Goal: Task Accomplishment & Management: Manage account settings

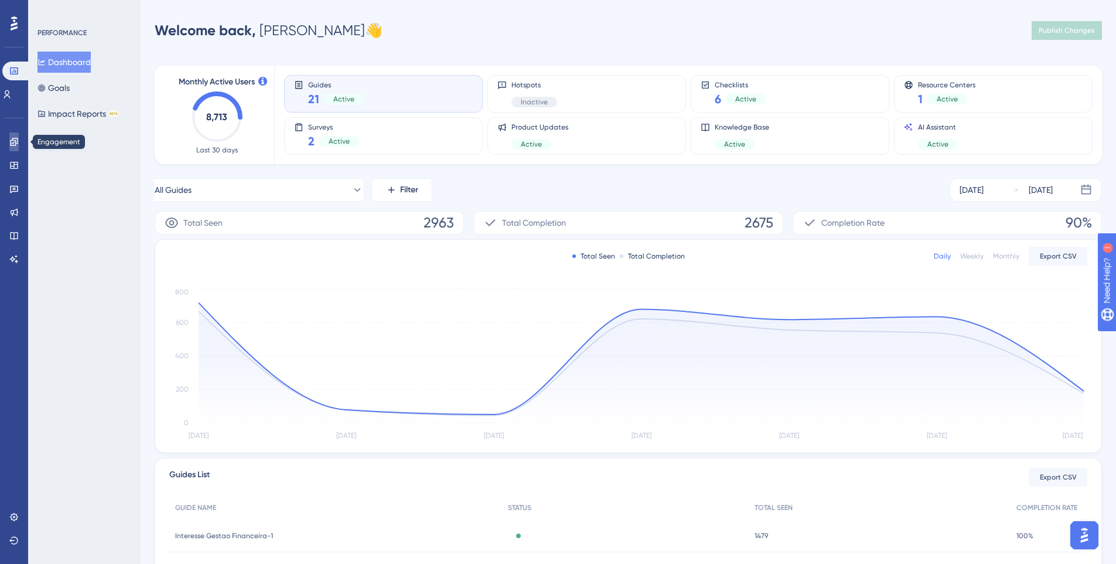
click at [9, 140] on icon at bounding box center [13, 141] width 9 height 9
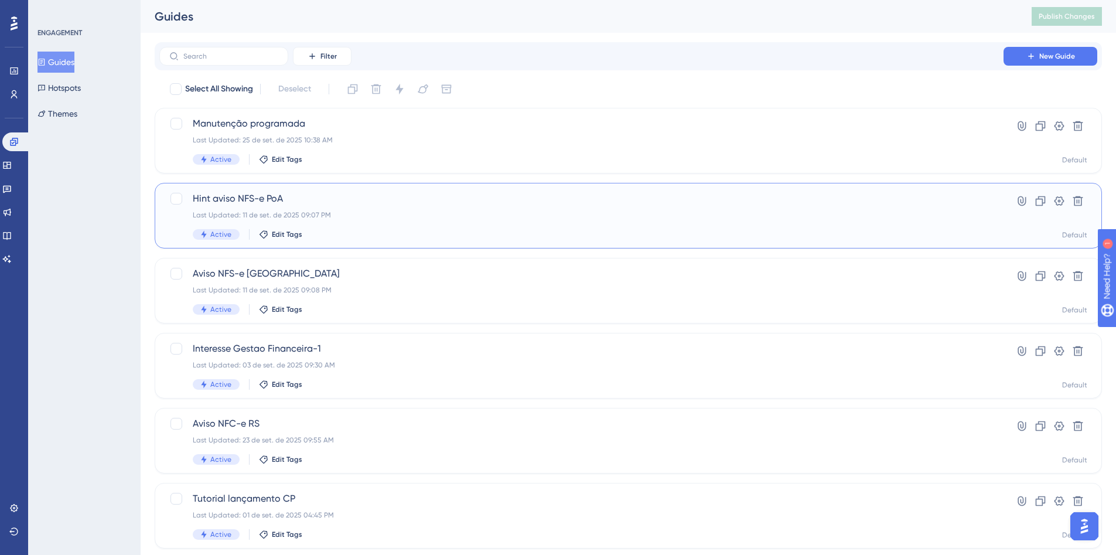
click at [421, 194] on span "Hint aviso NFS-e PoA" at bounding box center [581, 199] width 777 height 14
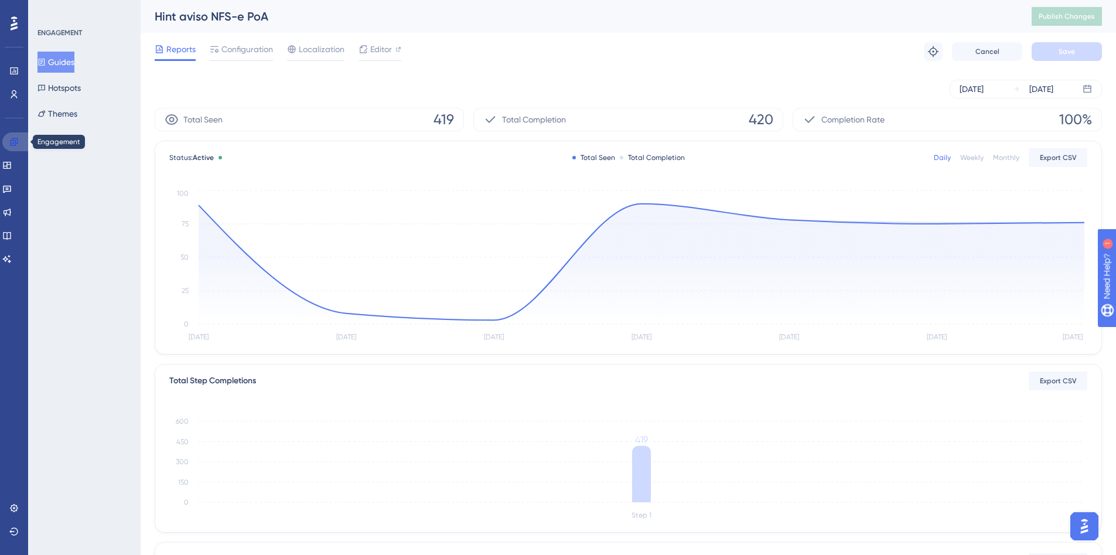
click at [18, 143] on icon at bounding box center [13, 141] width 9 height 9
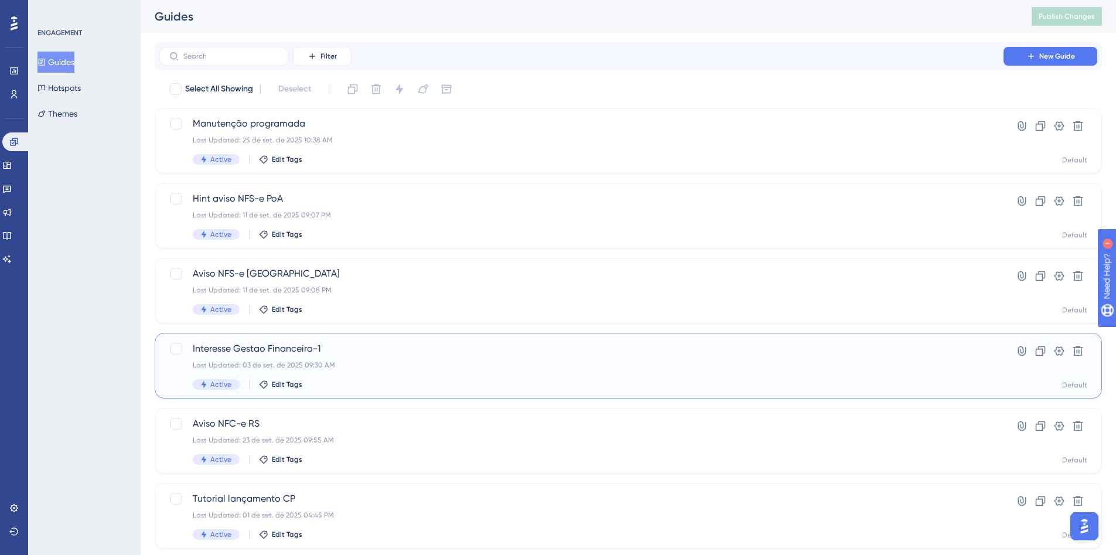
click at [484, 347] on span "Interesse Gestao Financeira-1" at bounding box center [581, 349] width 777 height 14
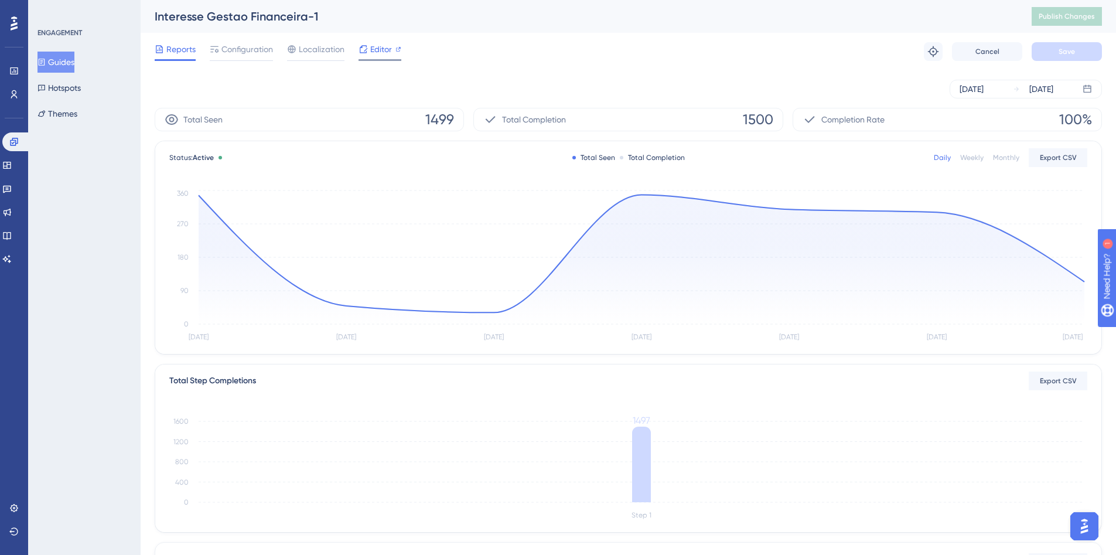
click at [385, 51] on span "Editor" at bounding box center [381, 49] width 22 height 14
click at [70, 58] on button "Guides" at bounding box center [55, 62] width 37 height 21
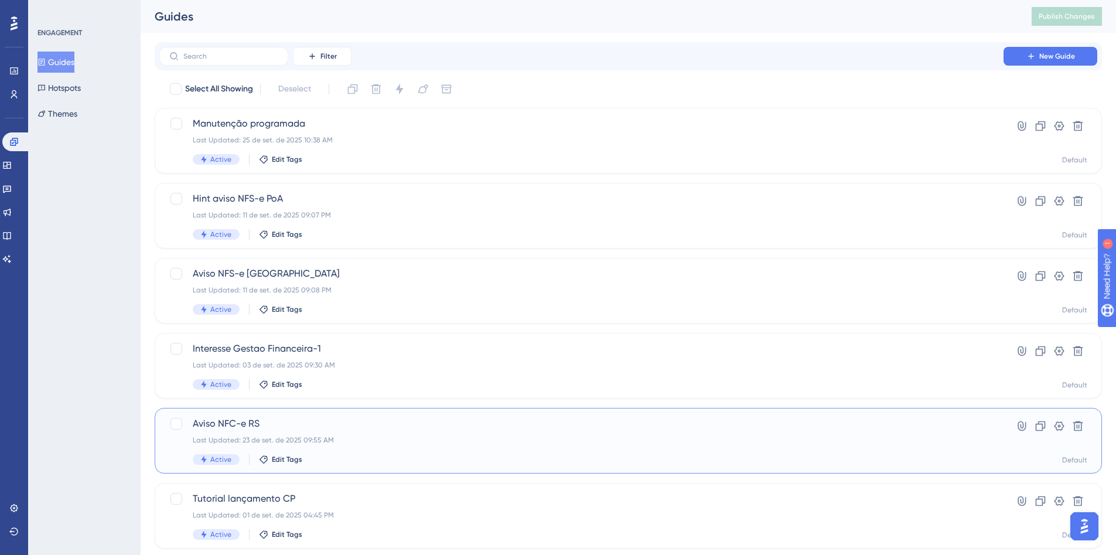
click at [411, 442] on div "Last Updated: 23 de set. de 2025 09:55 AM" at bounding box center [581, 439] width 777 height 9
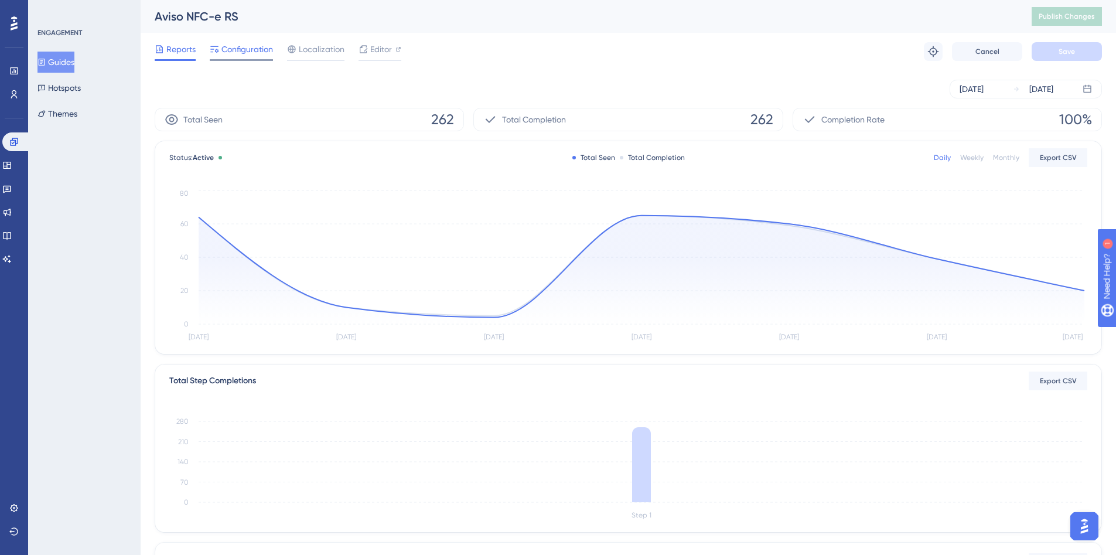
click at [250, 50] on span "Configuration" at bounding box center [247, 49] width 52 height 14
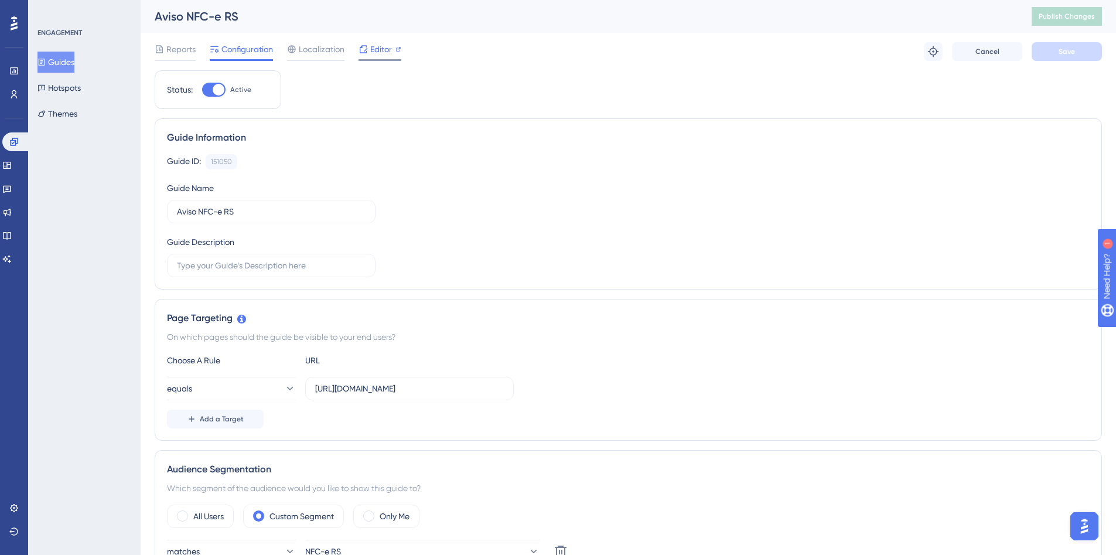
click at [373, 50] on span "Editor" at bounding box center [381, 49] width 22 height 14
click at [381, 50] on span "Editor" at bounding box center [381, 49] width 22 height 14
click at [68, 63] on button "Guides" at bounding box center [55, 62] width 37 height 21
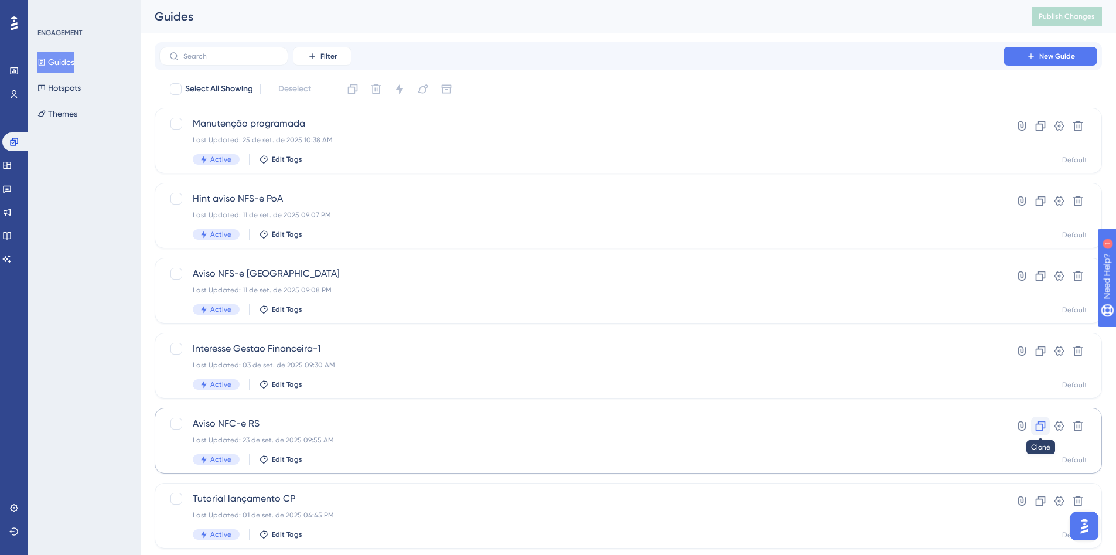
click at [625, 428] on icon at bounding box center [1041, 426] width 12 height 12
click at [171, 500] on div at bounding box center [176, 499] width 12 height 12
checkbox input "true"
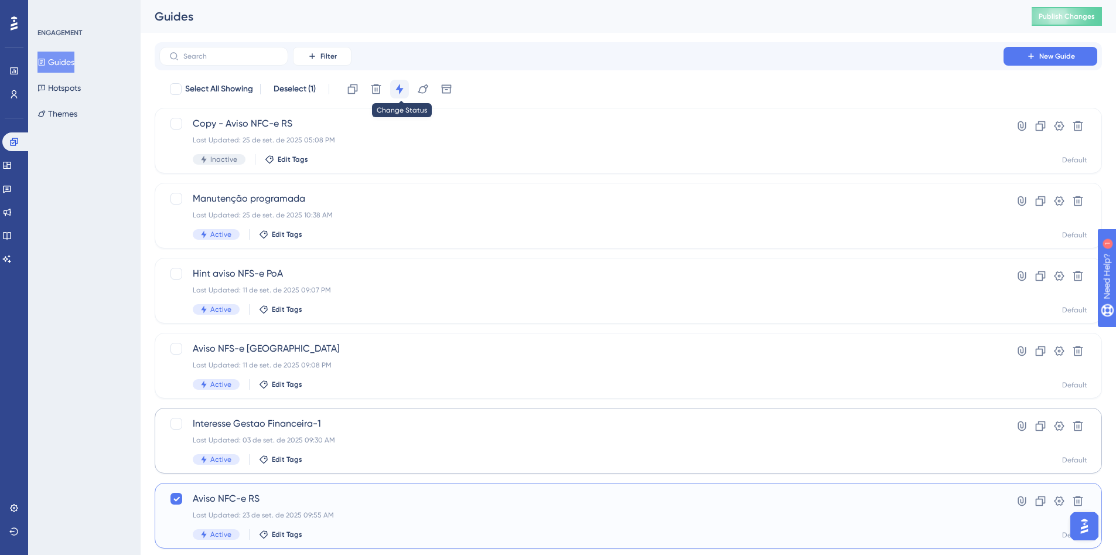
click at [404, 88] on icon at bounding box center [400, 89] width 12 height 12
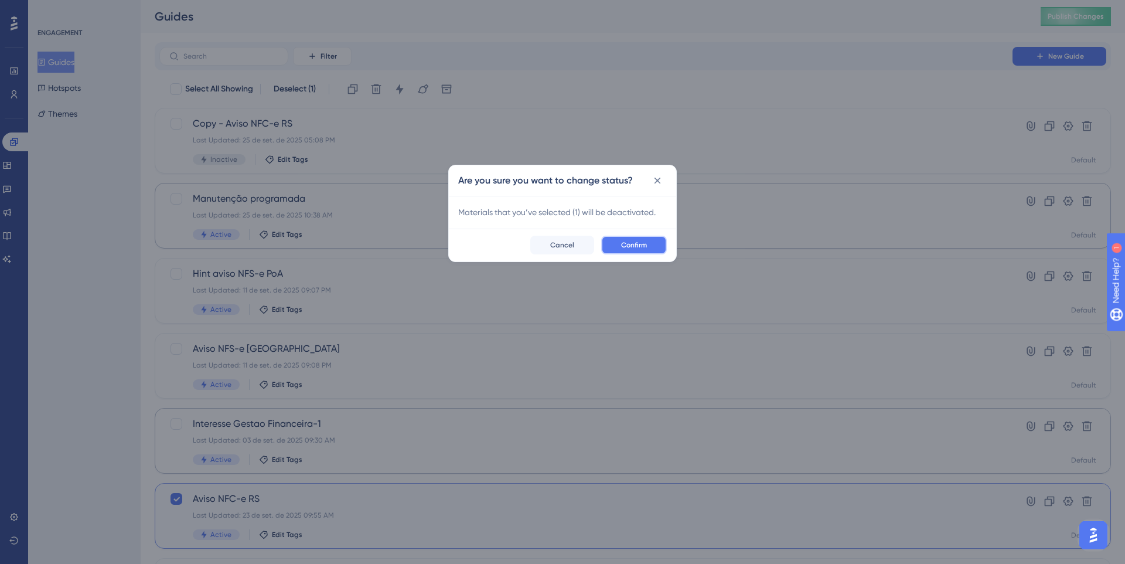
drag, startPoint x: 656, startPoint y: 241, endPoint x: 637, endPoint y: 242, distance: 18.8
click at [625, 241] on button "Confirm" at bounding box center [634, 244] width 66 height 19
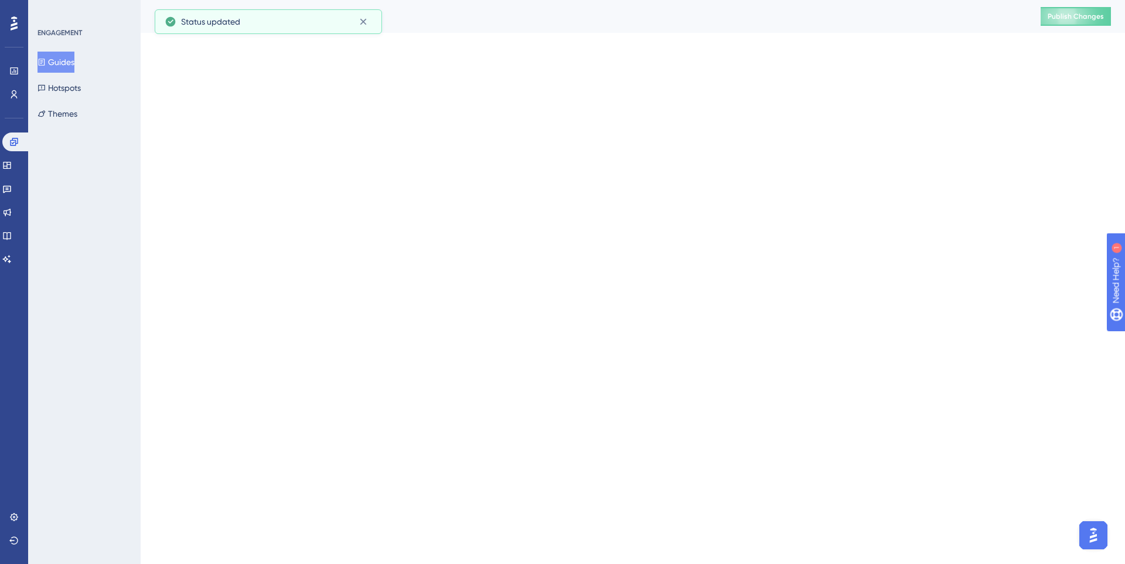
click at [331, 0] on html "Performance Users Engagement Widgets Feedback Product Updates Knowledge Base AI…" at bounding box center [562, 0] width 1125 height 0
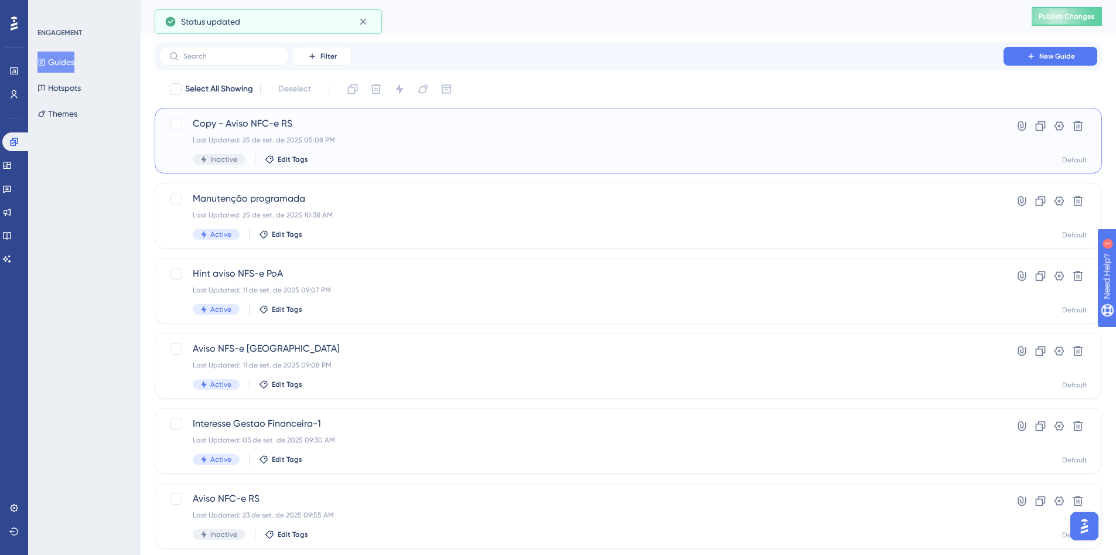
click at [329, 140] on div "Last Updated: 25 de set. de 2025 05:08 PM" at bounding box center [581, 139] width 777 height 9
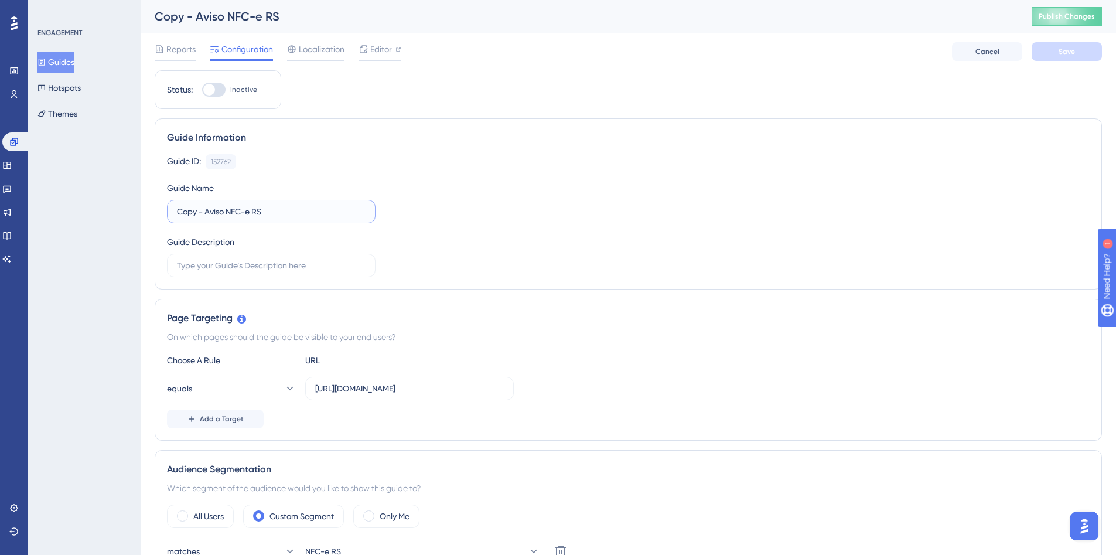
drag, startPoint x: 206, startPoint y: 211, endPoint x: 80, endPoint y: 211, distance: 126.5
click at [283, 217] on input "Aviso NFC-e RS" at bounding box center [271, 211] width 189 height 13
type input "Aviso NFC-e RS 2"
click at [398, 145] on div "Guide Information Guide ID: 152762 Copy Guide Name Aviso NFC-e RS 2 Guide Descr…" at bounding box center [628, 203] width 947 height 171
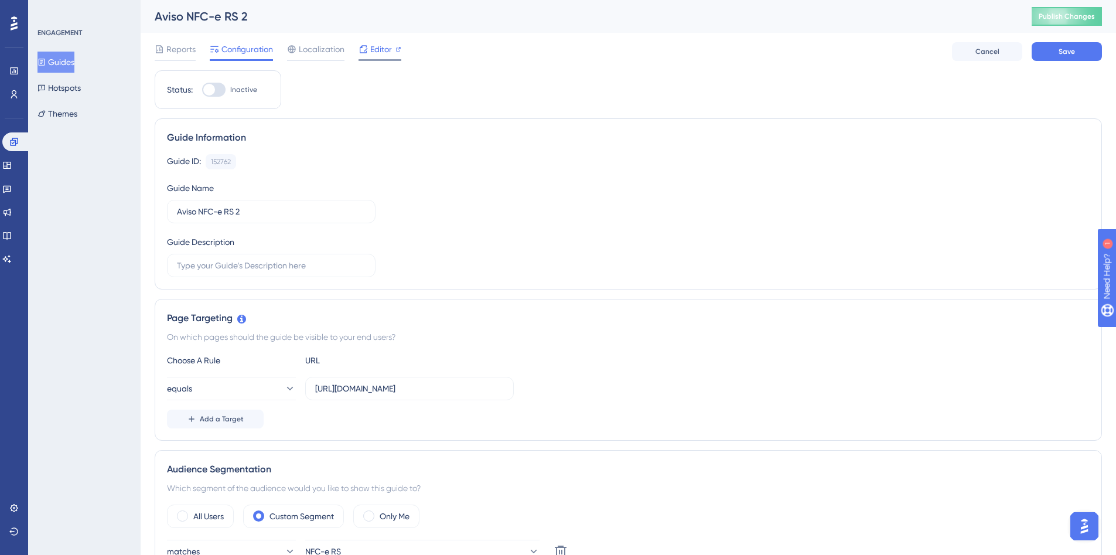
click at [383, 52] on span "Editor" at bounding box center [381, 49] width 22 height 14
click at [220, 93] on div at bounding box center [213, 90] width 23 height 14
click at [202, 90] on input "Inactive" at bounding box center [202, 90] width 1 height 1
checkbox input "true"
click at [625, 54] on span "Save" at bounding box center [1067, 51] width 16 height 9
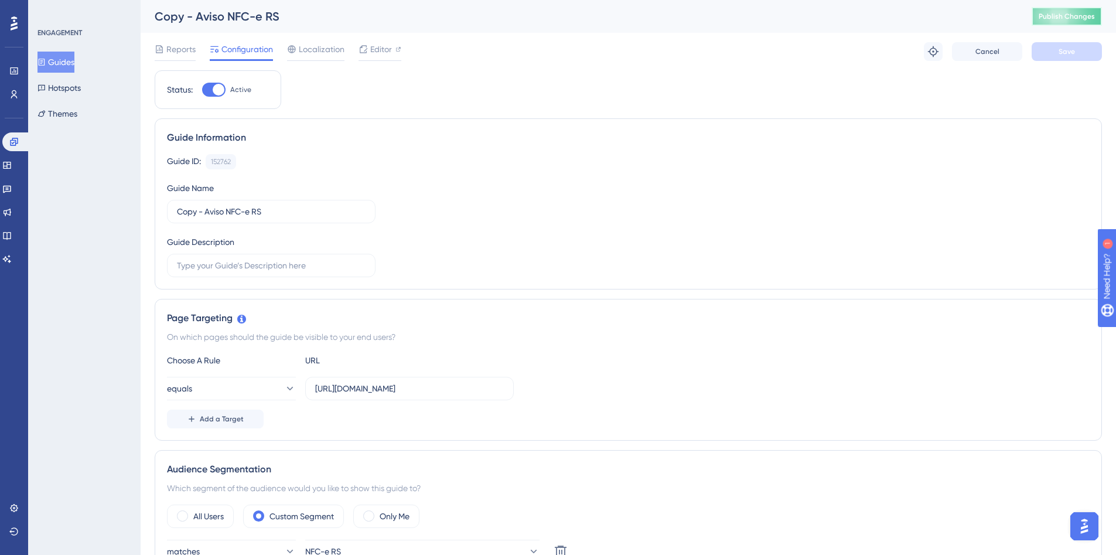
drag, startPoint x: 1085, startPoint y: 17, endPoint x: 740, endPoint y: 245, distance: 414.3
click at [398, 53] on div at bounding box center [398, 49] width 6 height 14
click at [625, 14] on span "Publish Changes" at bounding box center [1067, 16] width 56 height 9
click at [368, 28] on button at bounding box center [363, 21] width 18 height 19
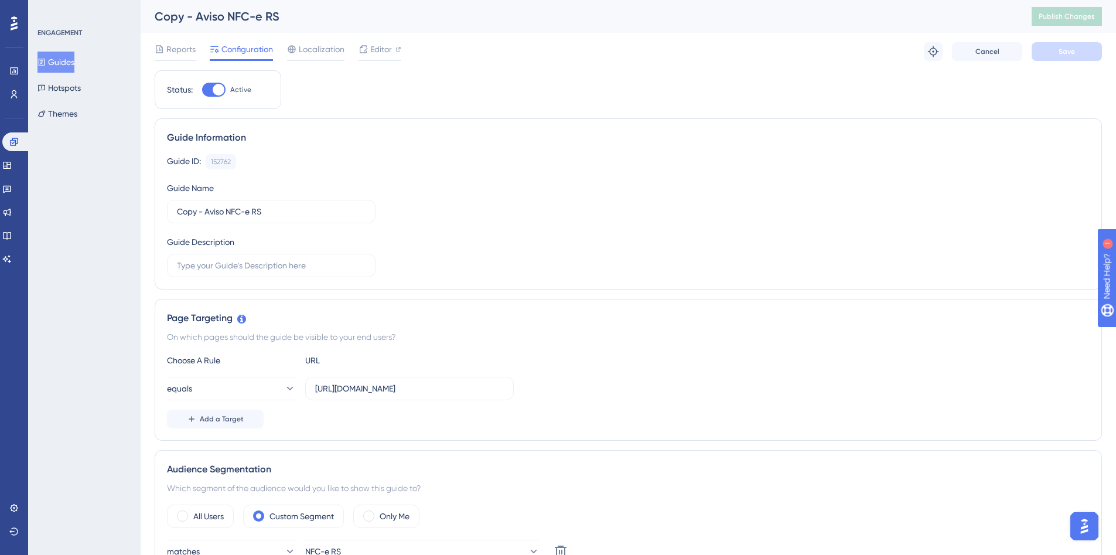
click at [260, 16] on div "Copy - Aviso NFC-e RS" at bounding box center [579, 16] width 848 height 16
click at [226, 16] on div "Copy - Aviso NFC-e RS" at bounding box center [579, 16] width 848 height 16
click at [625, 57] on button "Cancel" at bounding box center [987, 51] width 70 height 19
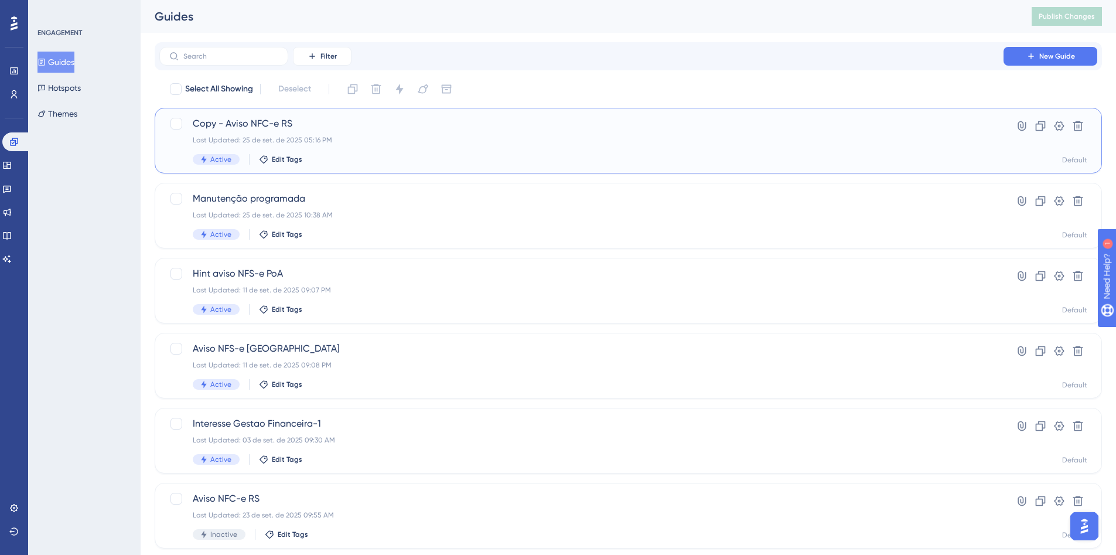
click at [361, 128] on span "Copy - Aviso NFC-e RS" at bounding box center [581, 124] width 777 height 14
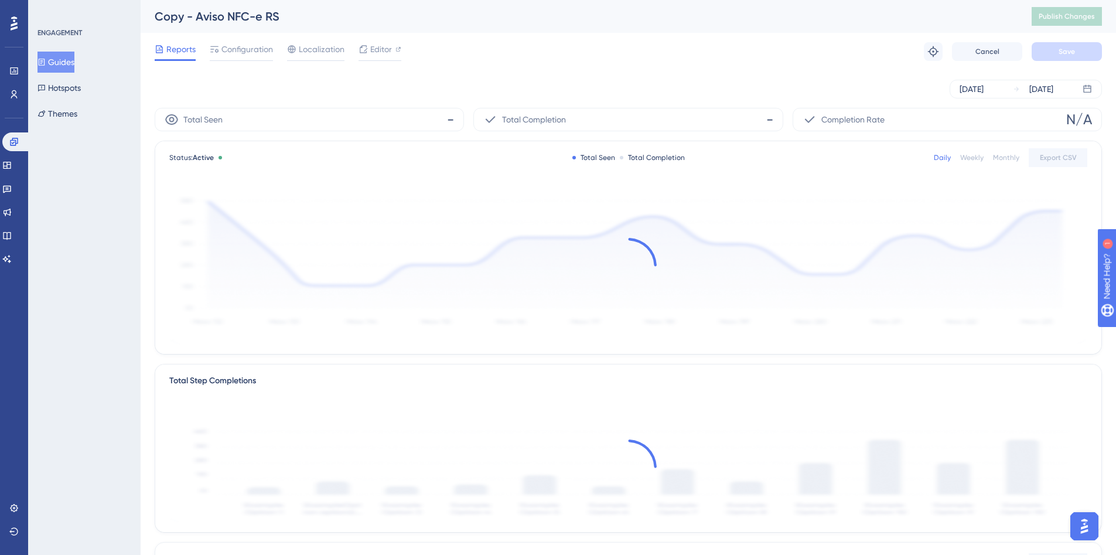
click at [241, 16] on div "Copy - Aviso NFC-e RS" at bounding box center [579, 16] width 848 height 16
click at [271, 17] on div "Copy - Aviso NFC-e RS" at bounding box center [579, 16] width 848 height 16
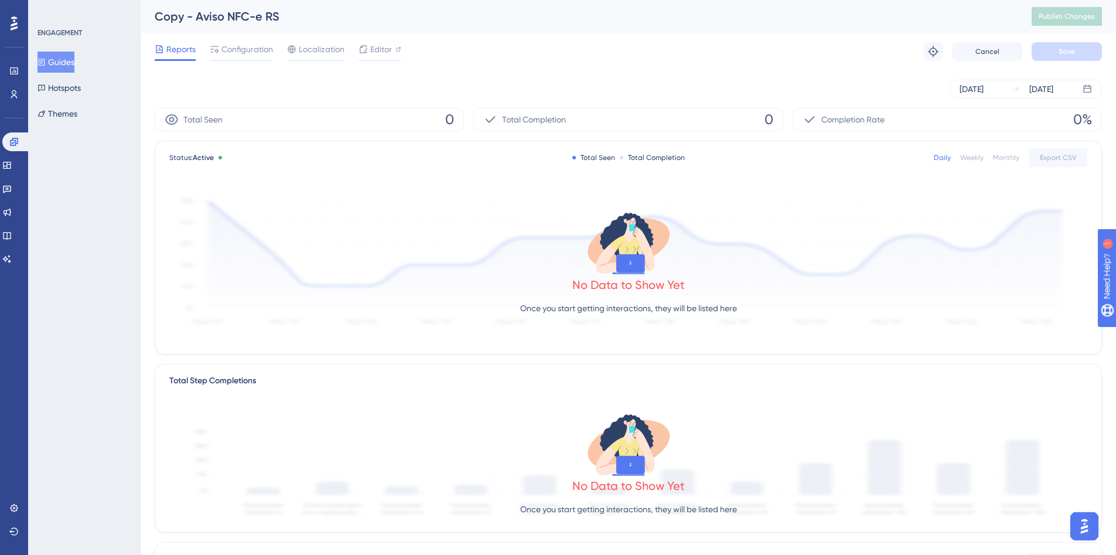
click at [241, 13] on div "Copy - Aviso NFC-e RS" at bounding box center [579, 16] width 848 height 16
click at [234, 41] on div "Reports Configuration Localization Editor Troubleshoot Cancel Save" at bounding box center [628, 51] width 947 height 37
click at [243, 54] on span "Configuration" at bounding box center [247, 49] width 52 height 14
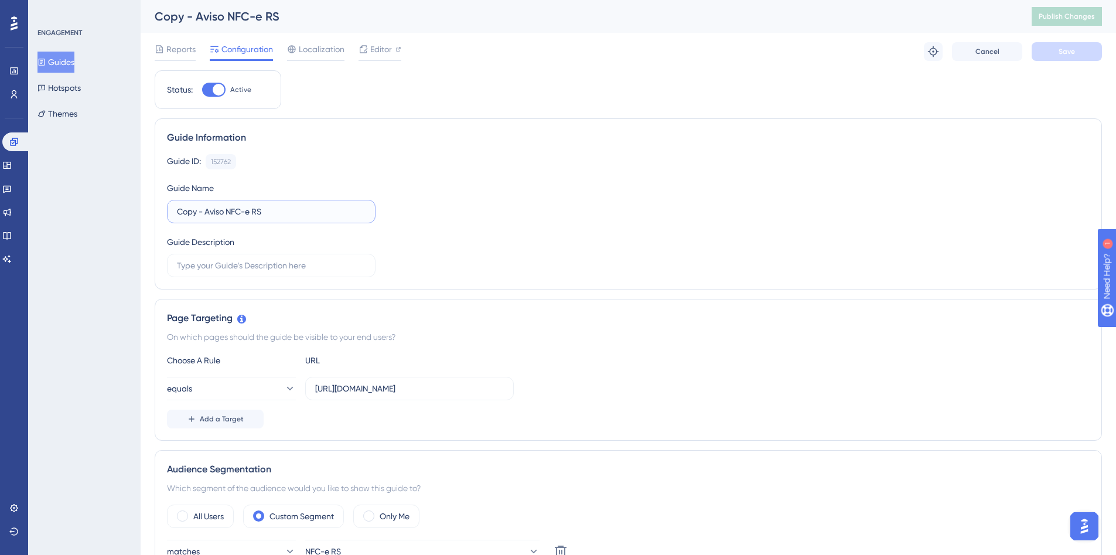
click at [203, 212] on input "Copy - Aviso NFC-e RS" at bounding box center [271, 211] width 189 height 13
drag, startPoint x: 197, startPoint y: 213, endPoint x: 93, endPoint y: 217, distance: 104.3
click at [203, 214] on input "Copy - Aviso NFC-e RS" at bounding box center [271, 211] width 189 height 13
drag, startPoint x: 207, startPoint y: 214, endPoint x: 131, endPoint y: 208, distance: 75.8
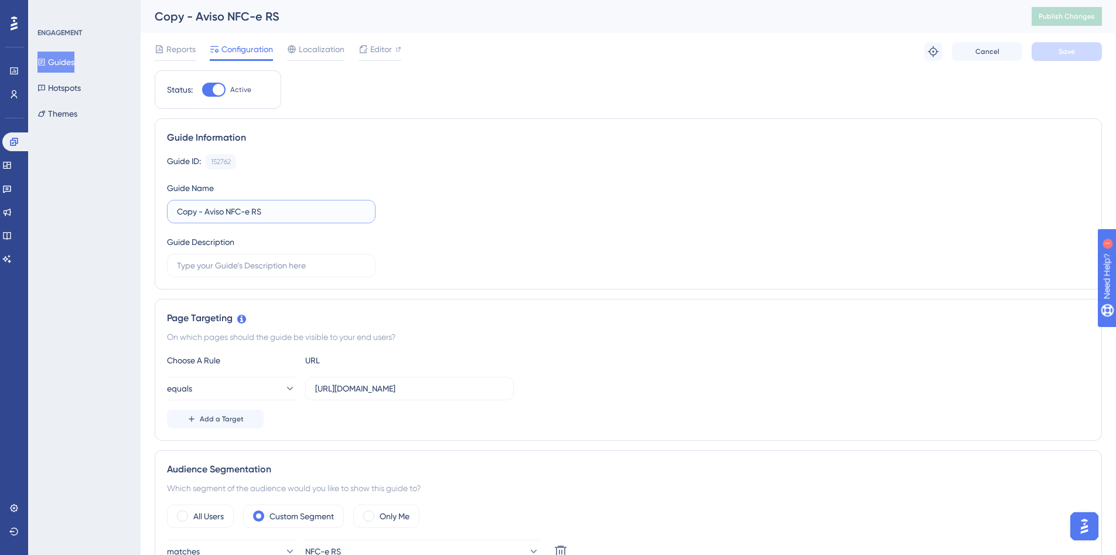
click at [254, 209] on input "Aviso NFC-e RS" at bounding box center [271, 211] width 189 height 13
type input "Aviso NFC-e RS 2"
click at [625, 49] on span "Save" at bounding box center [1067, 51] width 16 height 9
click at [625, 20] on button "Publish Changes" at bounding box center [1067, 16] width 70 height 19
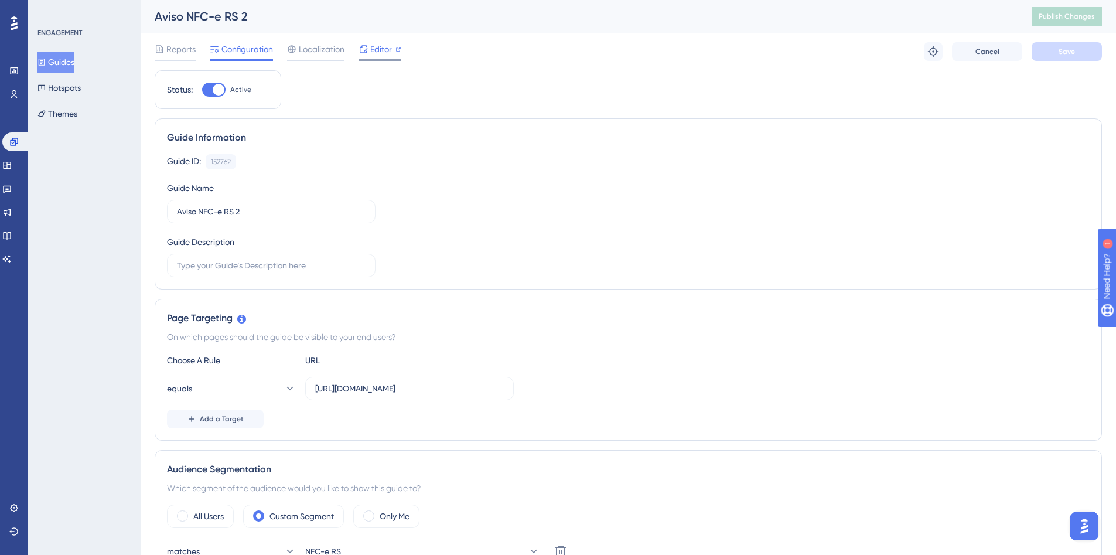
click at [375, 50] on span "Editor" at bounding box center [381, 49] width 22 height 14
click at [65, 109] on button "Themes" at bounding box center [57, 113] width 40 height 21
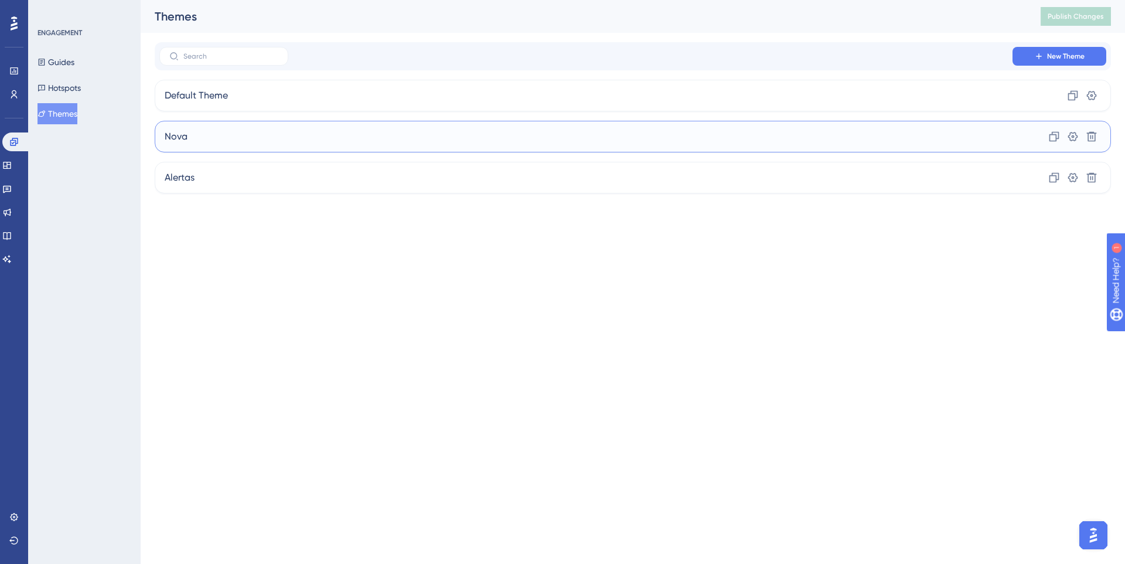
click at [216, 143] on div "Nova Clone Settings Delete" at bounding box center [633, 137] width 956 height 32
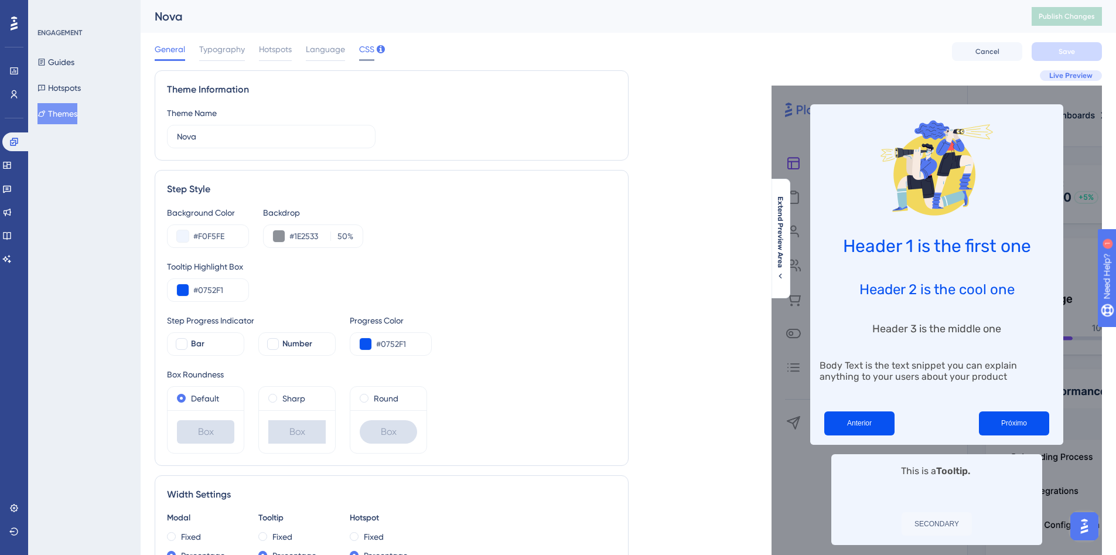
click at [373, 52] on span "CSS" at bounding box center [366, 49] width 15 height 14
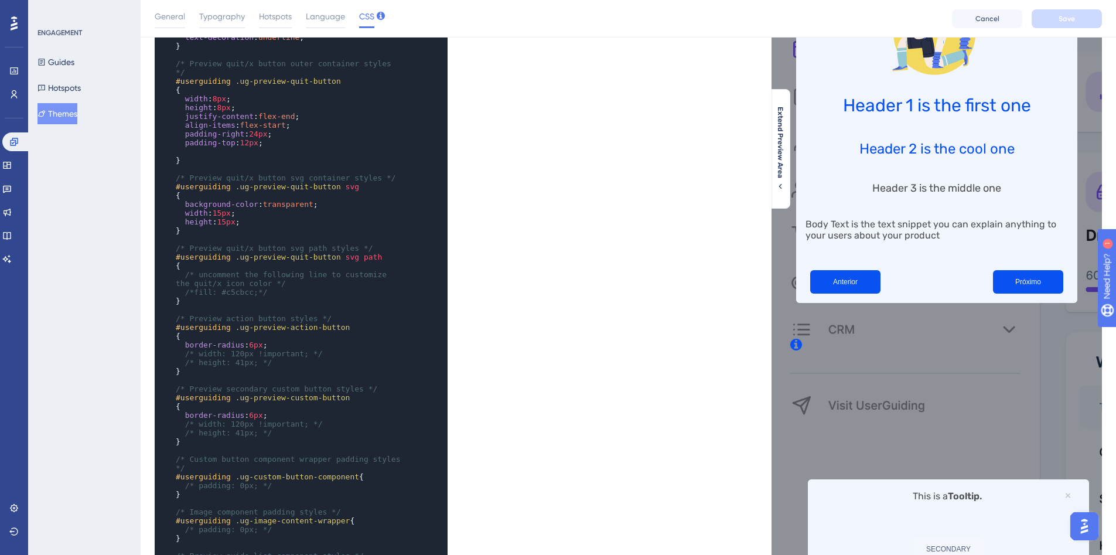
scroll to position [972, 0]
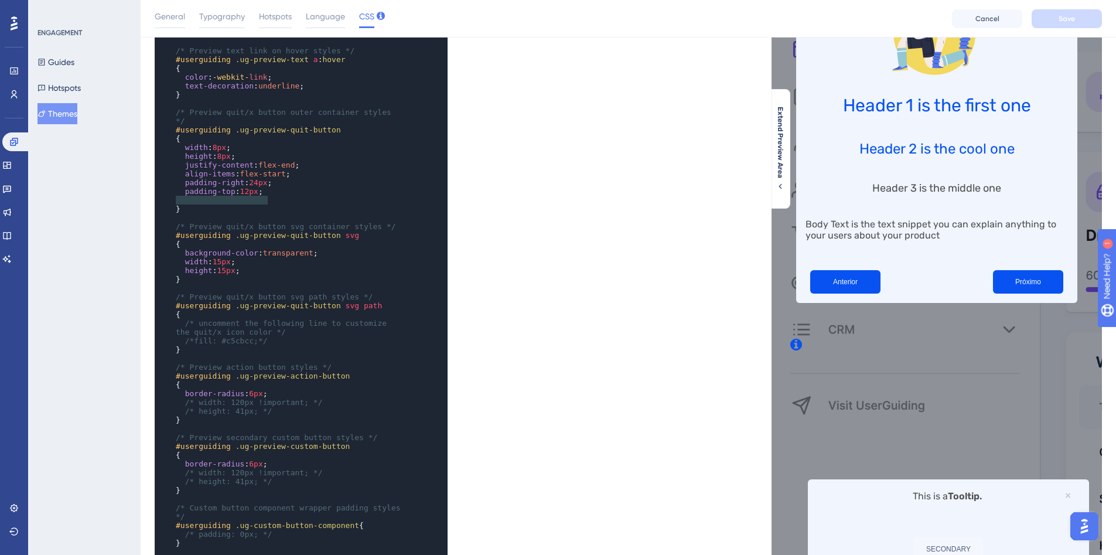
type textarea "padding-right: 24px; padding-top: 12px;"
drag, startPoint x: 275, startPoint y: 202, endPoint x: 176, endPoint y: 192, distance: 100.1
click at [176, 192] on div "​ { padding : 16px ; } ​ /* Hotspot beacon z-index Uncomment this section in or…" at bounding box center [289, 147] width 233 height 1239
click at [59, 114] on button "Themes" at bounding box center [57, 113] width 40 height 21
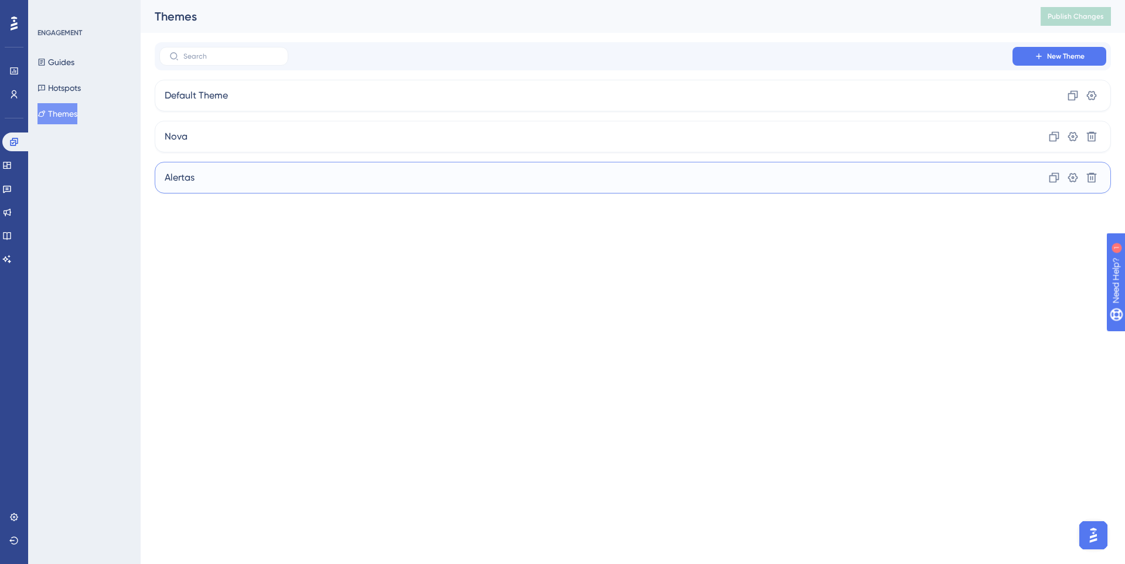
click at [200, 170] on div "Alertas Clone Settings Delete" at bounding box center [633, 178] width 956 height 32
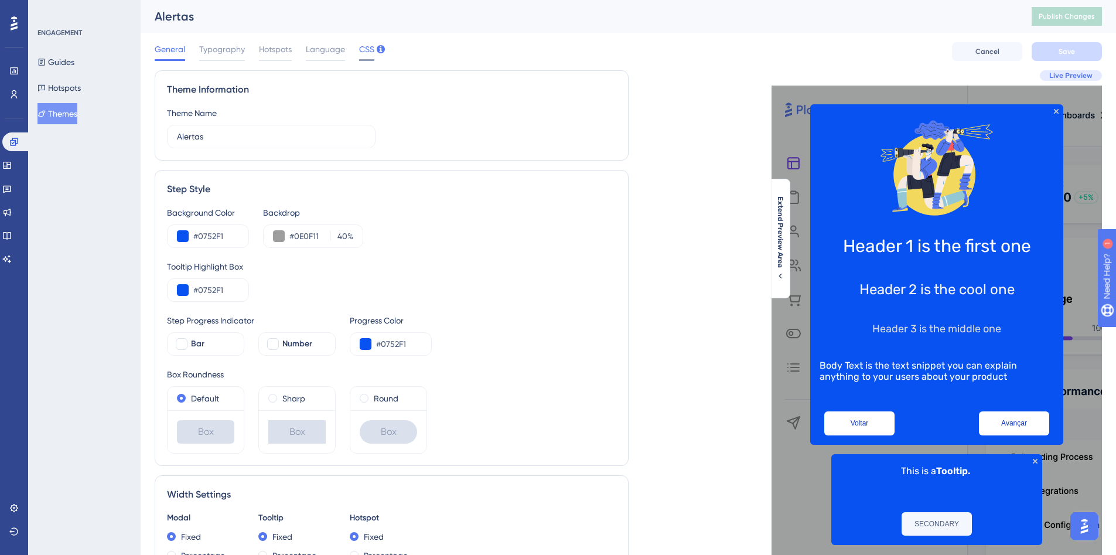
click at [363, 49] on span "CSS" at bounding box center [366, 49] width 15 height 14
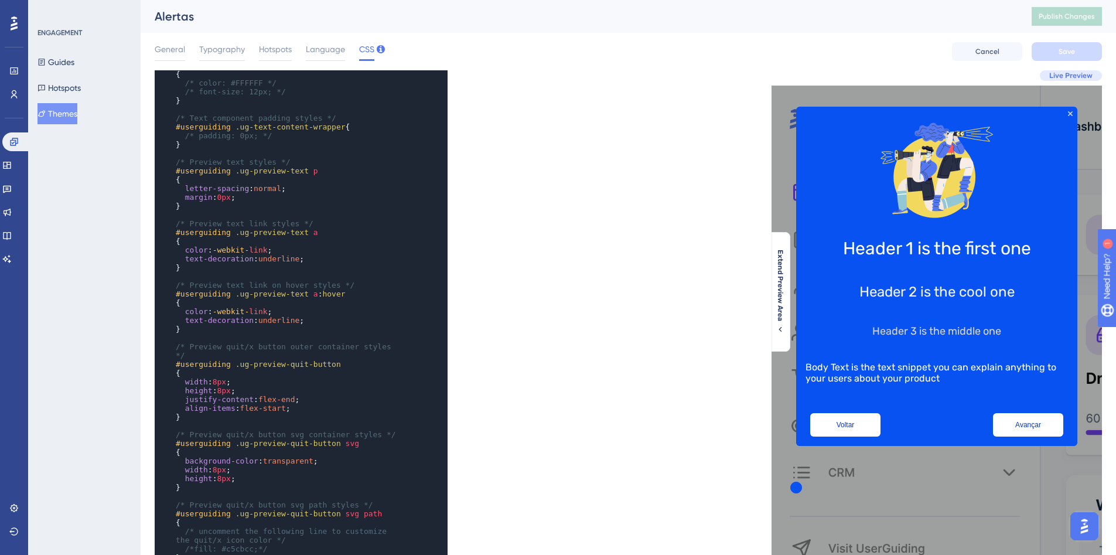
click at [315, 407] on pre "align-items : flex-start ;" at bounding box center [289, 408] width 233 height 9
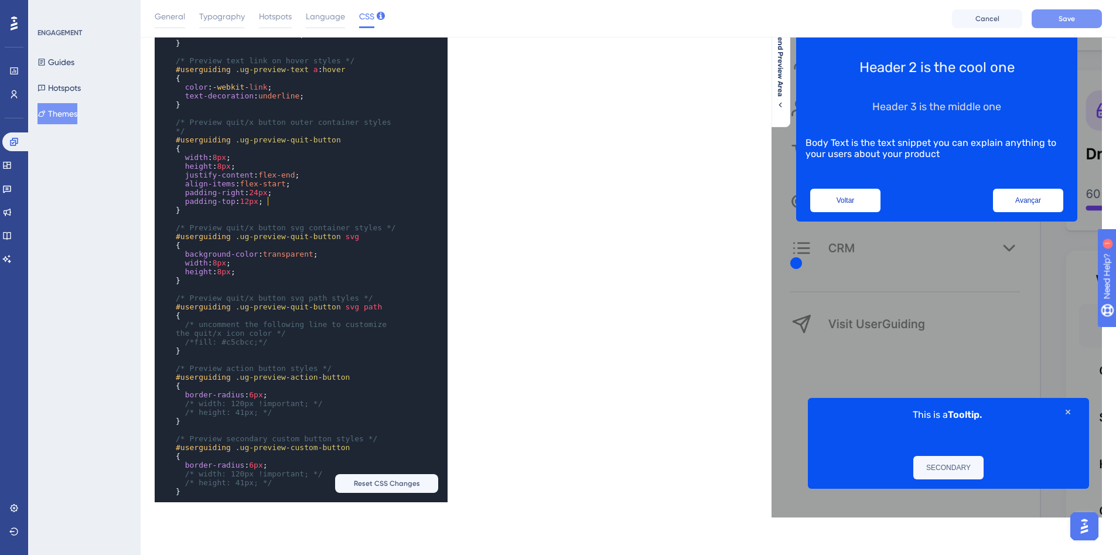
click at [625, 21] on span "Save" at bounding box center [1067, 18] width 16 height 9
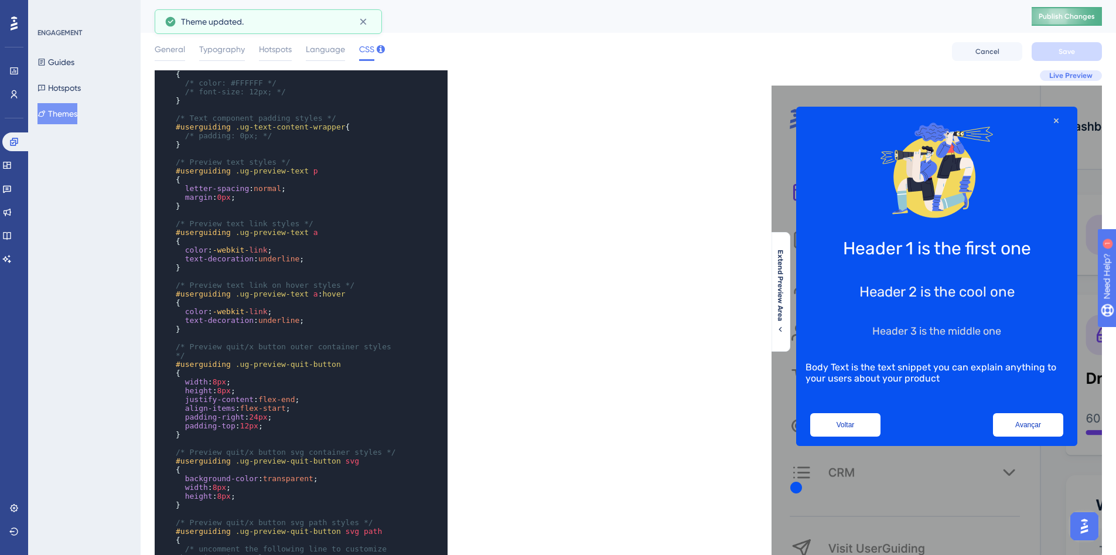
click at [625, 12] on span "Publish Changes" at bounding box center [1067, 16] width 56 height 9
